Goal: Communication & Community: Answer question/provide support

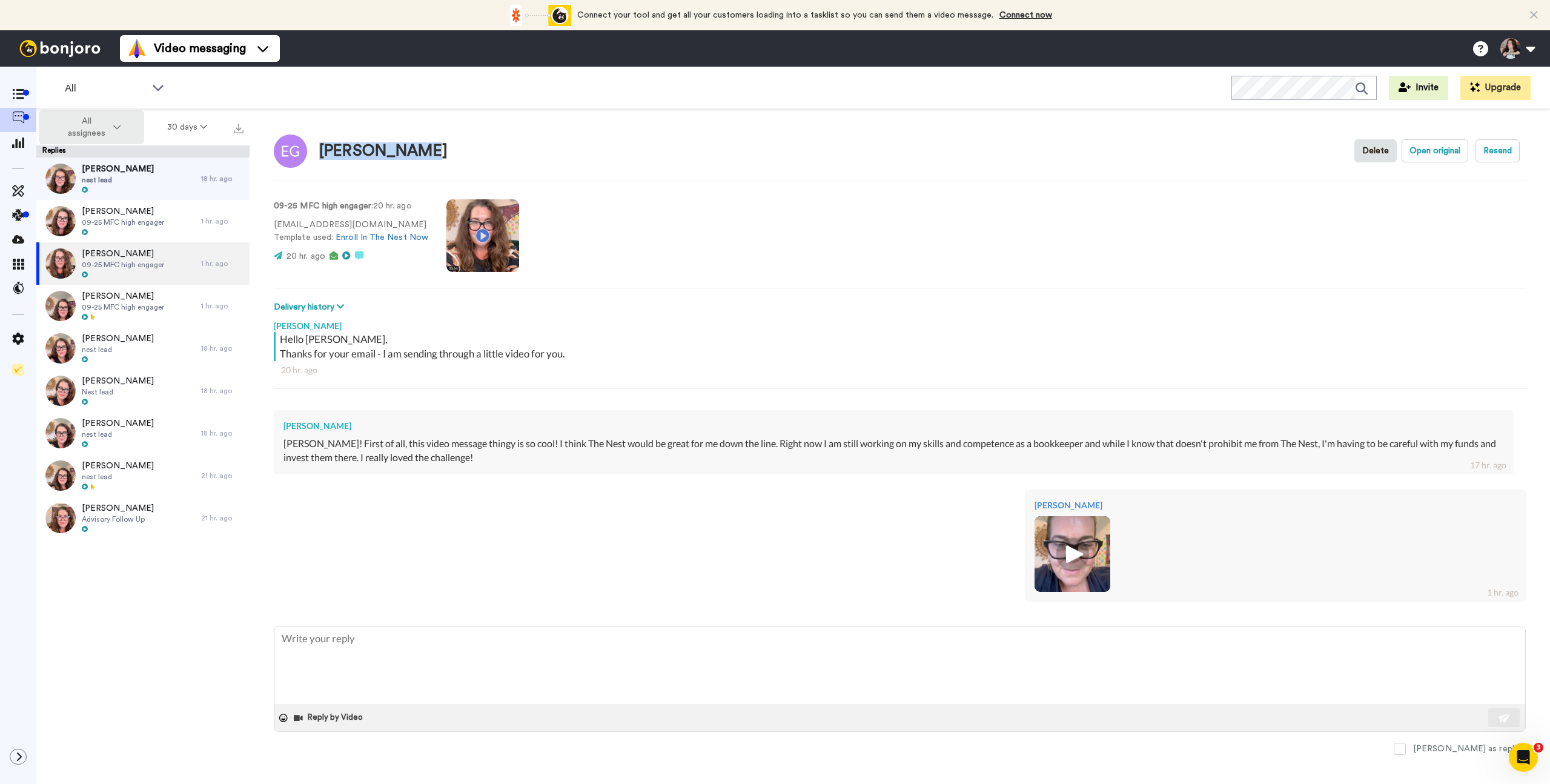
type textarea "x"
click at [13, 117] on icon at bounding box center [19, 118] width 12 height 12
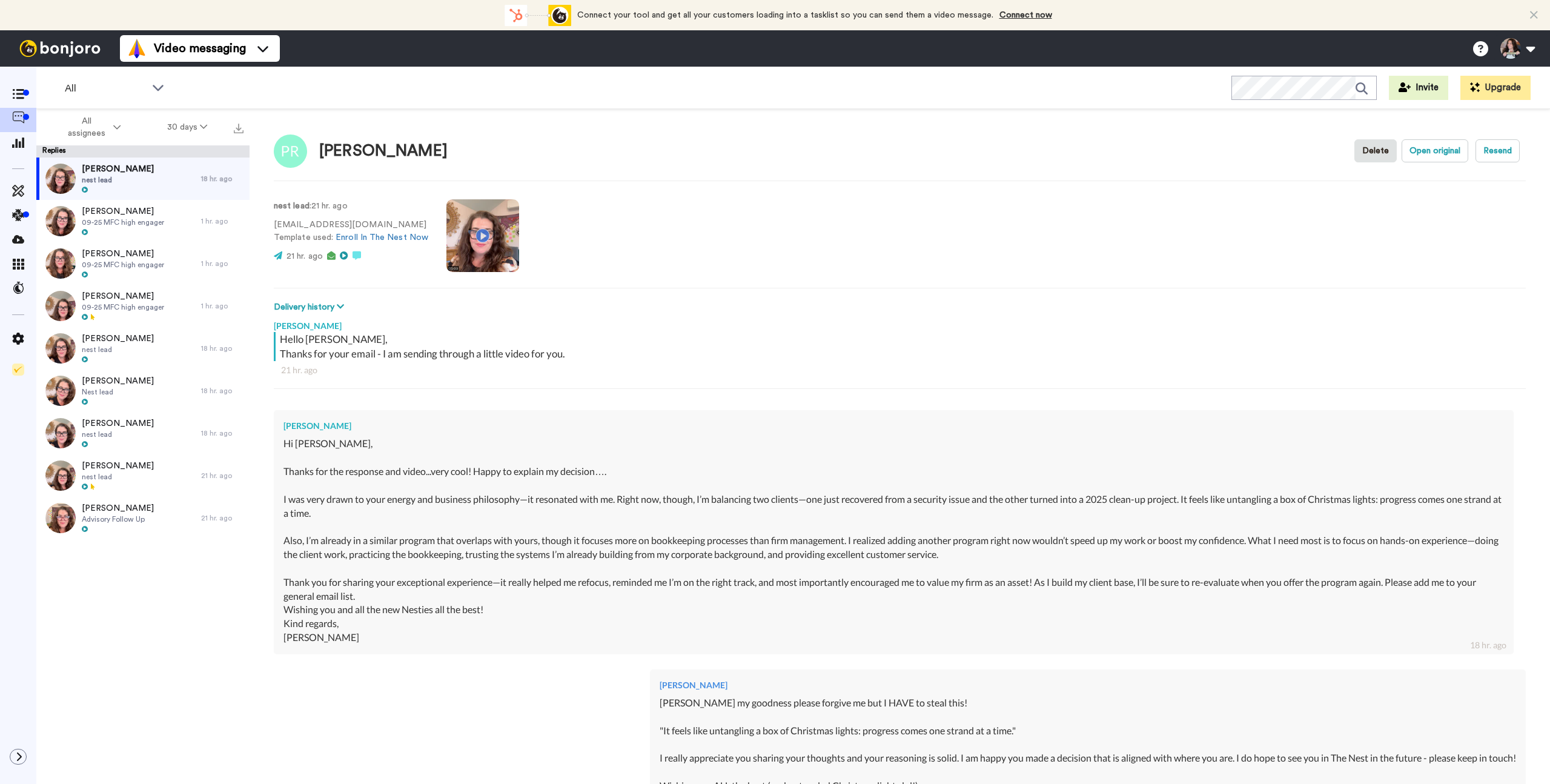
scroll to position [293, 0]
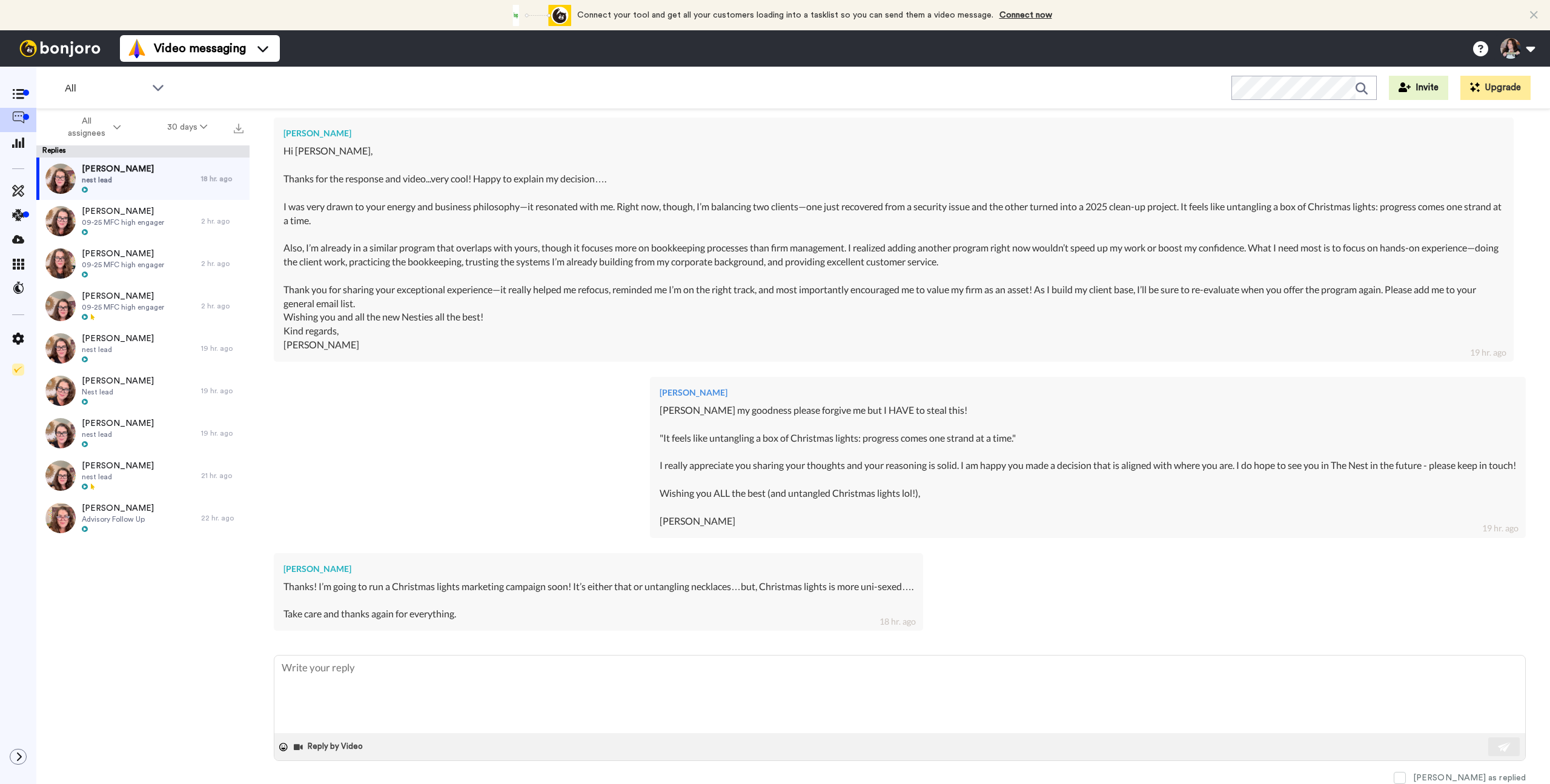
type textarea "x"
